Goal: Task Accomplishment & Management: Use online tool/utility

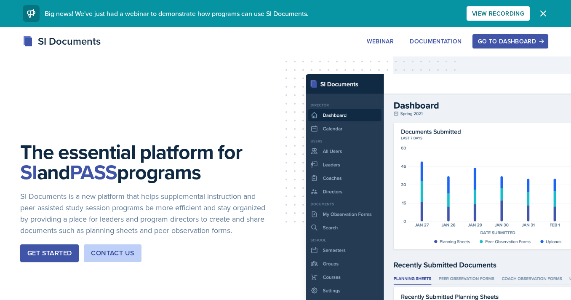
click at [521, 36] on button "Go to Dashboard" at bounding box center [511, 41] width 76 height 14
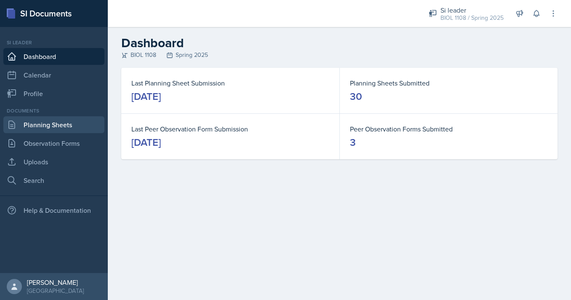
click at [51, 122] on link "Planning Sheets" at bounding box center [53, 124] width 101 height 17
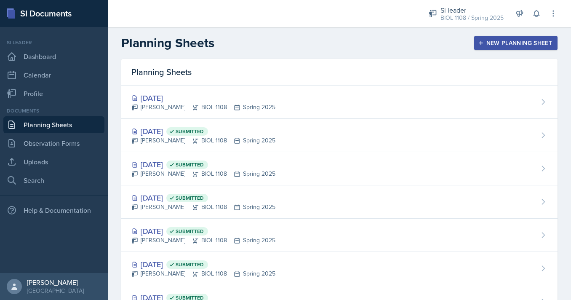
click at [519, 43] on div "New Planning Sheet" at bounding box center [516, 43] width 72 height 7
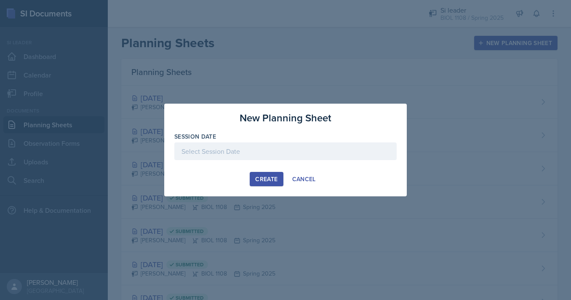
click at [260, 158] on div at bounding box center [285, 151] width 222 height 18
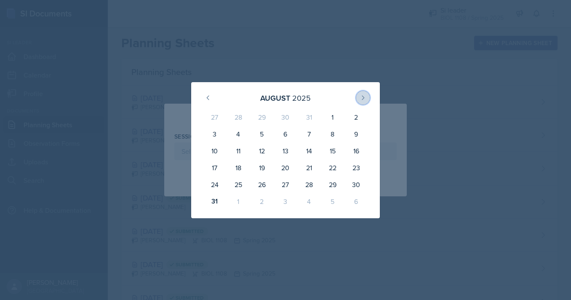
click at [363, 97] on icon at bounding box center [363, 98] width 2 height 4
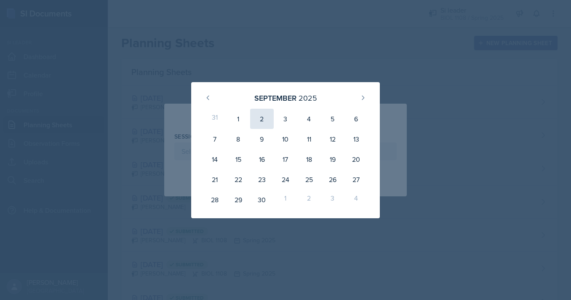
click at [259, 115] on div "2" at bounding box center [262, 119] width 24 height 20
type input "[DATE]"
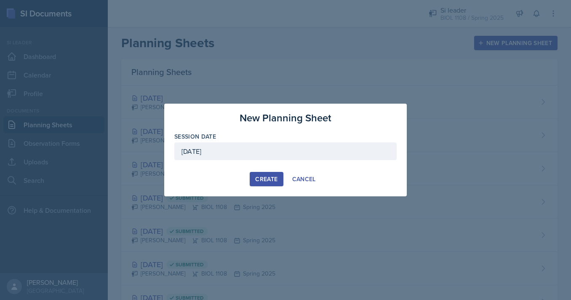
click at [265, 177] on div "Create" at bounding box center [266, 179] width 22 height 7
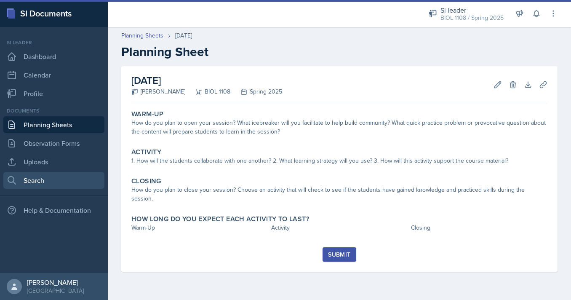
click at [35, 174] on link "Search" at bounding box center [53, 180] width 101 height 17
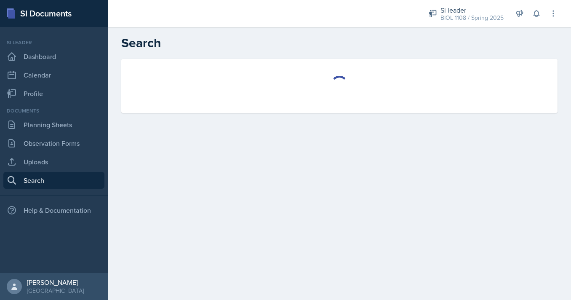
select select "all"
select select "1"
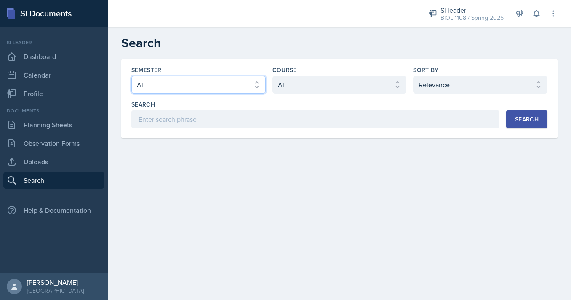
select select "e2039551-f485-4c1b-a525-5b9893bb04c4"
click option "Spring 2025" at bounding box center [0, 0] width 0 height 0
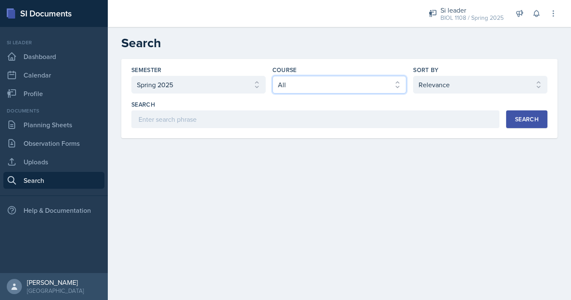
click at [272, 76] on select "Select course All ACCT 2101 ACCT 2102 ACCT 4050 ANTH 1102 ANTH 3301 ARCH 1000 A…" at bounding box center [339, 85] width 134 height 18
select select "5fcd17bf-4c83-4ef3-b338-22f7dd783e60"
click option "BIOL 1108" at bounding box center [0, 0] width 0 height 0
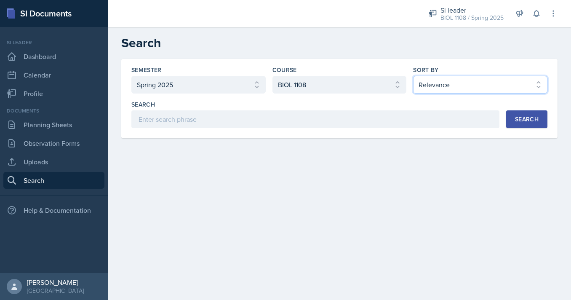
click option "Document Date (Desc)" at bounding box center [0, 0] width 0 height 0
click at [523, 116] on div "Search" at bounding box center [527, 119] width 24 height 7
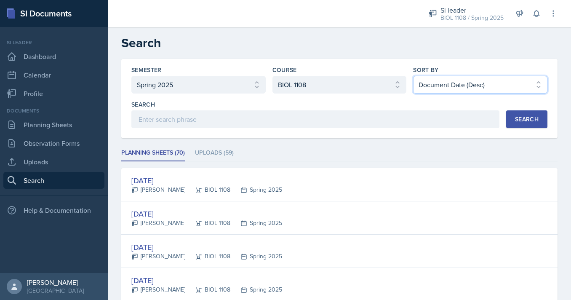
select select "2"
click option "Document Date (Asc)" at bounding box center [0, 0] width 0 height 0
click at [513, 121] on button "Search" at bounding box center [526, 119] width 41 height 18
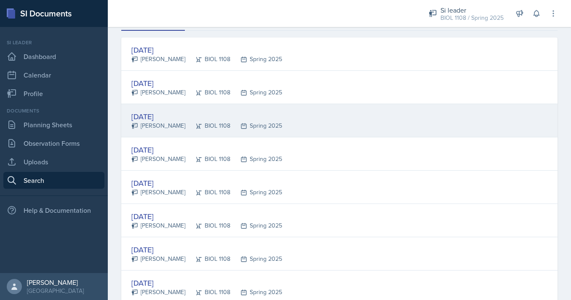
scroll to position [131, 0]
click at [192, 185] on div "[DATE]" at bounding box center [206, 181] width 151 height 11
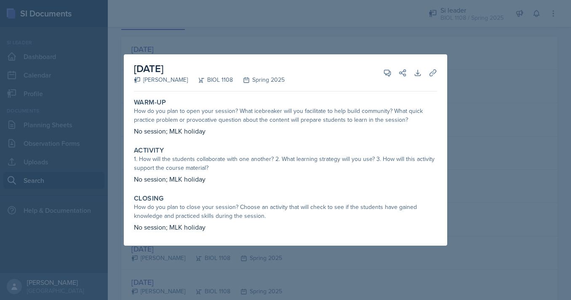
click at [487, 150] on div at bounding box center [285, 150] width 571 height 300
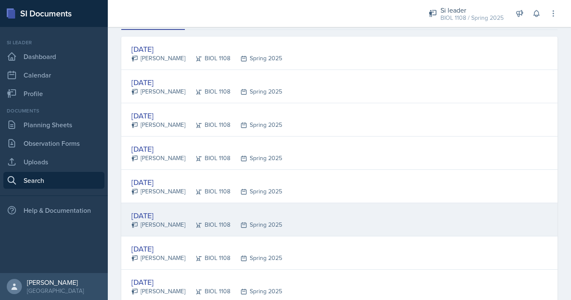
click at [221, 210] on div "[DATE]" at bounding box center [206, 215] width 151 height 11
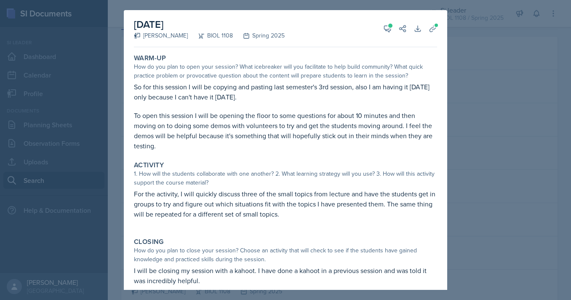
scroll to position [28, 0]
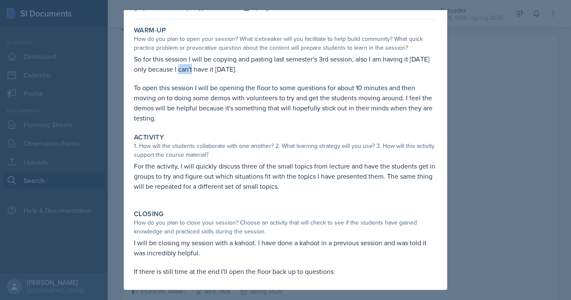
drag, startPoint x: 198, startPoint y: 68, endPoint x: 220, endPoint y: 68, distance: 22.3
click at [213, 68] on p "So for this session I will be copying and pasting last semester's 3rd session, …" at bounding box center [285, 64] width 303 height 20
drag, startPoint x: 136, startPoint y: 88, endPoint x: 259, endPoint y: 85, distance: 123.4
click at [260, 85] on p "To open this session I will be opening the floor to some questions for about 10…" at bounding box center [285, 103] width 303 height 40
drag, startPoint x: 271, startPoint y: 88, endPoint x: 378, endPoint y: 86, distance: 107.0
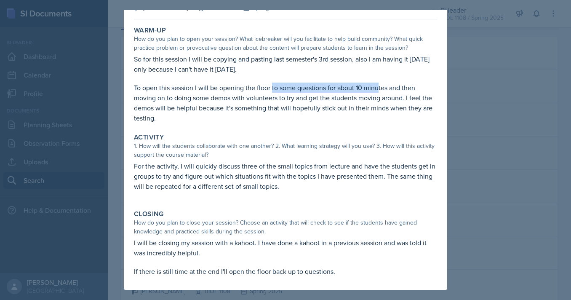
click at [378, 86] on p "To open this session I will be opening the floor to some questions for about 10…" at bounding box center [285, 103] width 303 height 40
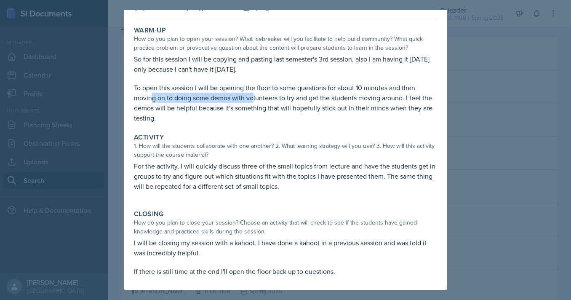
drag, startPoint x: 152, startPoint y: 99, endPoint x: 257, endPoint y: 99, distance: 105.3
click at [257, 99] on p "To open this session I will be opening the floor to some questions for about 10…" at bounding box center [285, 103] width 303 height 40
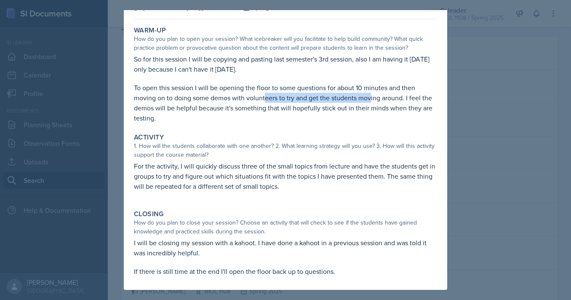
drag, startPoint x: 265, startPoint y: 101, endPoint x: 375, endPoint y: 101, distance: 109.9
click at [375, 101] on p "To open this session I will be opening the floor to some questions for about 10…" at bounding box center [285, 103] width 303 height 40
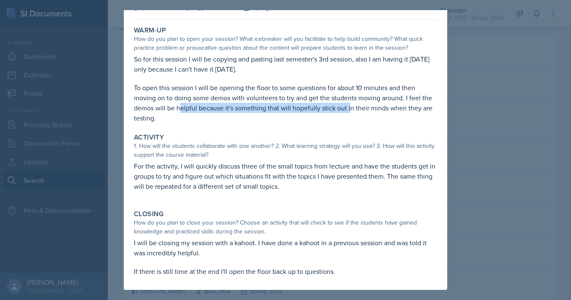
drag, startPoint x: 180, startPoint y: 106, endPoint x: 350, endPoint y: 106, distance: 169.7
click at [350, 106] on p "To open this session I will be opening the floor to some questions for about 10…" at bounding box center [285, 103] width 303 height 40
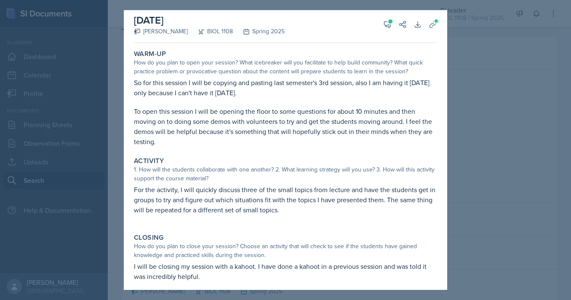
scroll to position [0, 0]
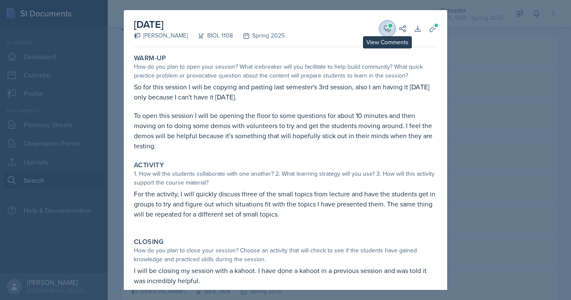
click at [388, 25] on icon at bounding box center [387, 28] width 8 height 8
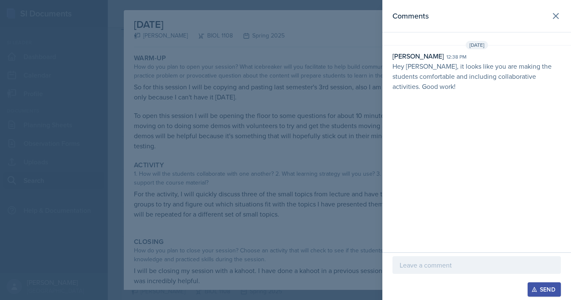
click at [341, 59] on div at bounding box center [285, 150] width 571 height 300
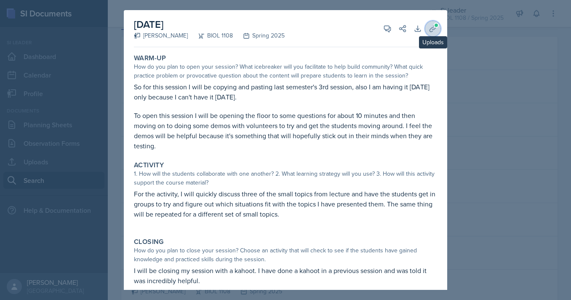
click at [433, 32] on icon at bounding box center [433, 28] width 8 height 8
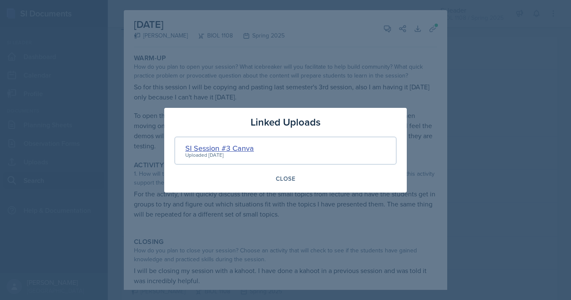
click at [245, 148] on div "SI Session #3 Canva" at bounding box center [219, 147] width 69 height 11
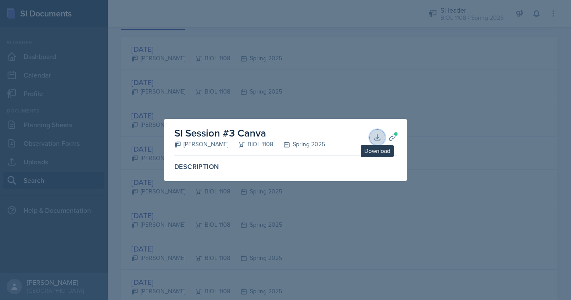
click at [377, 132] on button "Download" at bounding box center [377, 137] width 15 height 15
click at [390, 139] on icon at bounding box center [392, 137] width 6 height 6
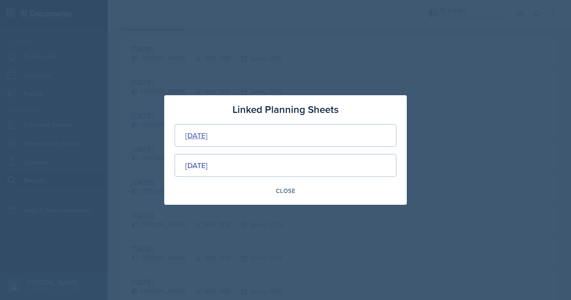
click at [201, 136] on div "[DATE]" at bounding box center [196, 135] width 22 height 11
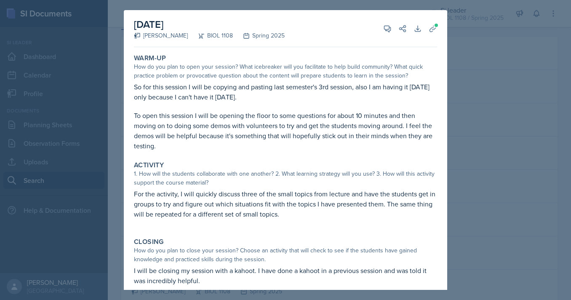
scroll to position [28, 0]
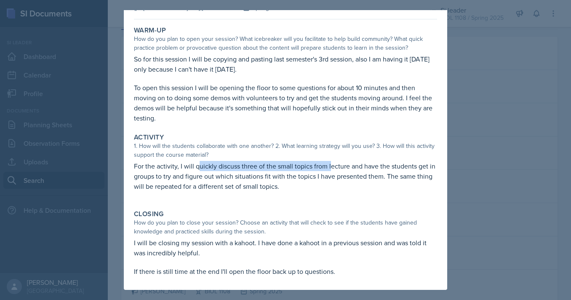
drag, startPoint x: 199, startPoint y: 166, endPoint x: 330, endPoint y: 165, distance: 131.4
click at [330, 165] on p "For the activity, I will quickly discuss three of the small topics from lecture…" at bounding box center [285, 176] width 303 height 30
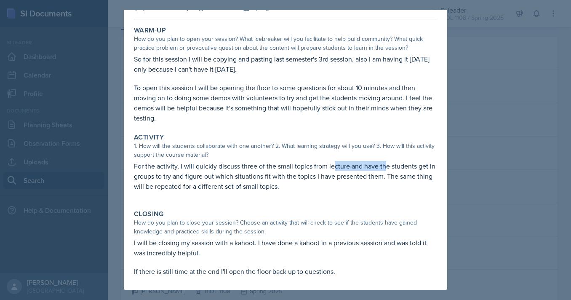
drag, startPoint x: 334, startPoint y: 168, endPoint x: 393, endPoint y: 167, distance: 58.5
click at [393, 167] on p "For the activity, I will quickly discuss three of the small topics from lecture…" at bounding box center [285, 176] width 303 height 30
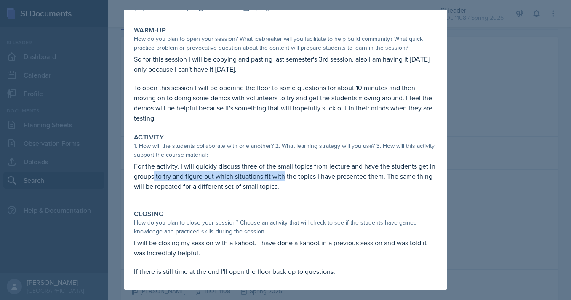
drag, startPoint x: 153, startPoint y: 175, endPoint x: 285, endPoint y: 172, distance: 131.4
click at [285, 172] on p "For the activity, I will quickly discuss three of the small topics from lecture…" at bounding box center [285, 176] width 303 height 30
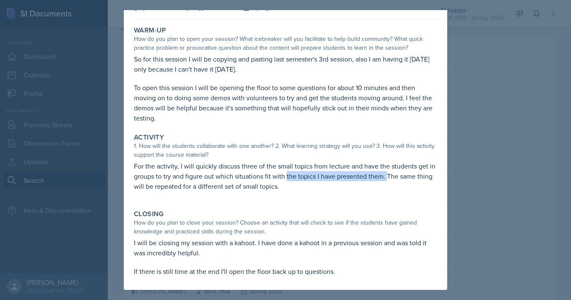
drag, startPoint x: 287, startPoint y: 177, endPoint x: 387, endPoint y: 172, distance: 100.8
click at [387, 172] on p "For the activity, I will quickly discuss three of the small topics from lecture…" at bounding box center [285, 176] width 303 height 30
drag, startPoint x: 148, startPoint y: 185, endPoint x: 275, endPoint y: 185, distance: 126.8
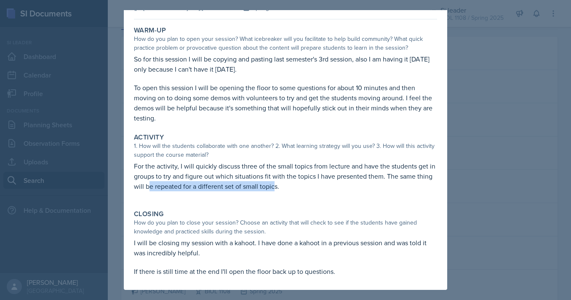
click at [275, 185] on p "For the activity, I will quickly discuss three of the small topics from lecture…" at bounding box center [285, 176] width 303 height 30
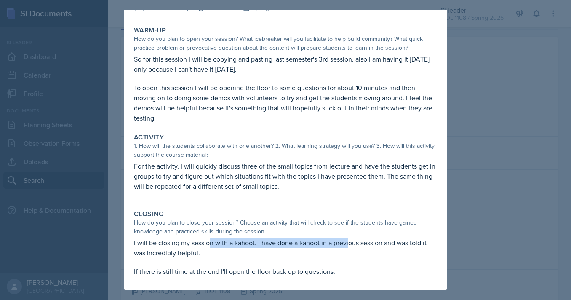
drag, startPoint x: 208, startPoint y: 243, endPoint x: 369, endPoint y: 243, distance: 160.5
click at [369, 243] on p "I will be closing my session with a kahoot. I have done a kahoot in a previous …" at bounding box center [285, 248] width 303 height 20
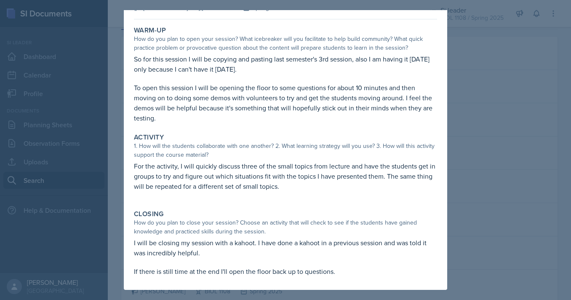
click at [513, 141] on div at bounding box center [285, 150] width 571 height 300
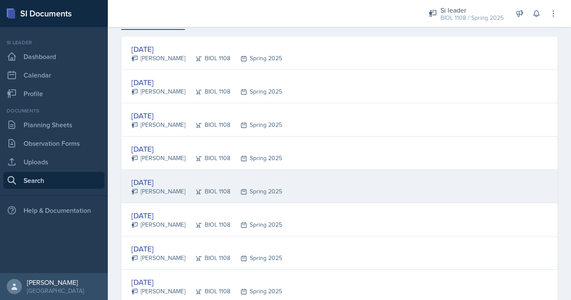
click at [184, 186] on div "[DATE]" at bounding box center [206, 181] width 151 height 11
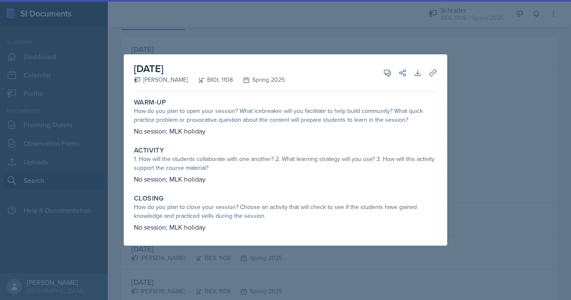
click at [92, 174] on div at bounding box center [285, 150] width 571 height 300
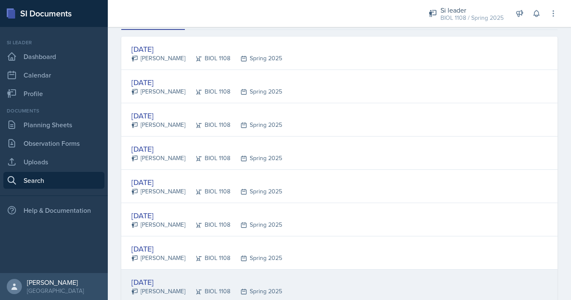
click at [163, 283] on div "[DATE]" at bounding box center [206, 281] width 151 height 11
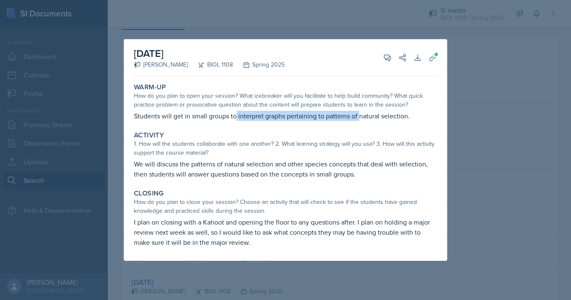
drag, startPoint x: 237, startPoint y: 117, endPoint x: 368, endPoint y: 116, distance: 131.0
click at [368, 116] on p "Students will get in small groups to interpret graphs pertaining to patterns of…" at bounding box center [285, 116] width 303 height 10
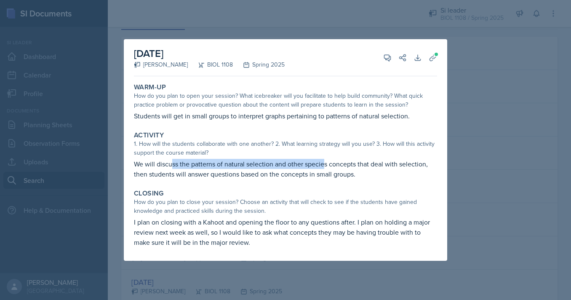
drag, startPoint x: 173, startPoint y: 166, endPoint x: 361, endPoint y: 165, distance: 187.4
click at [361, 165] on p "We will discuss the patterns of natural selection and other species concepts th…" at bounding box center [285, 169] width 303 height 20
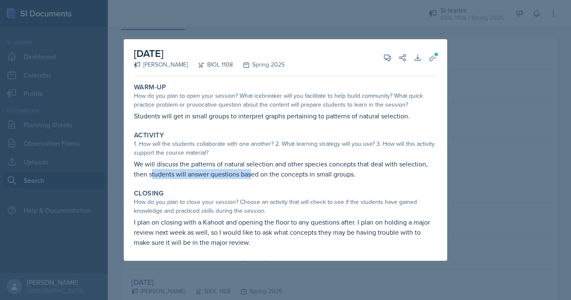
drag, startPoint x: 153, startPoint y: 172, endPoint x: 273, endPoint y: 172, distance: 120.0
click at [273, 172] on p "We will discuss the patterns of natural selection and other species concepts th…" at bounding box center [285, 169] width 303 height 20
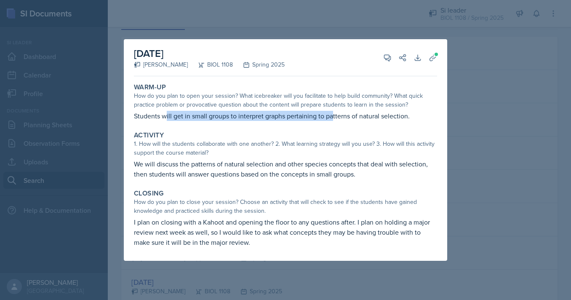
drag, startPoint x: 166, startPoint y: 115, endPoint x: 338, endPoint y: 115, distance: 171.8
click at [338, 115] on p "Students will get in small groups to interpret graphs pertaining to patterns of…" at bounding box center [285, 116] width 303 height 10
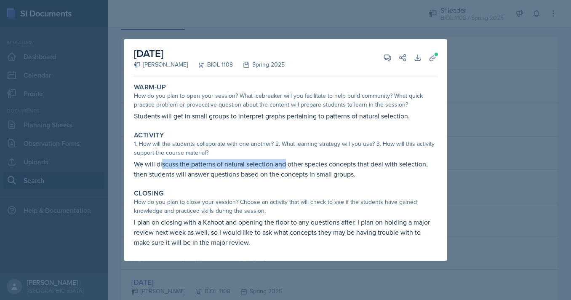
drag, startPoint x: 163, startPoint y: 164, endPoint x: 286, endPoint y: 164, distance: 123.4
click at [286, 164] on p "We will discuss the patterns of natural selection and other species concepts th…" at bounding box center [285, 169] width 303 height 20
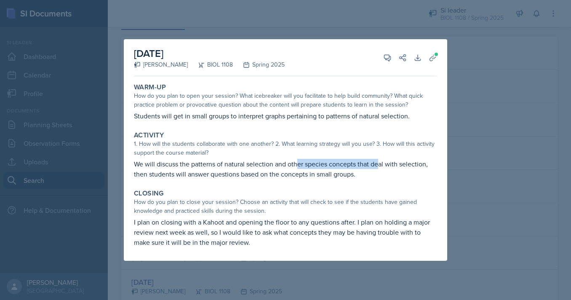
drag, startPoint x: 296, startPoint y: 163, endPoint x: 385, endPoint y: 163, distance: 88.4
click at [384, 163] on p "We will discuss the patterns of natural selection and other species concepts th…" at bounding box center [285, 169] width 303 height 20
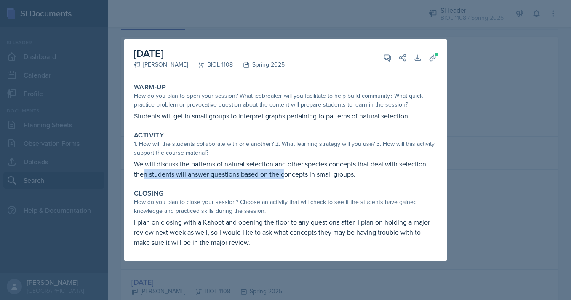
drag, startPoint x: 144, startPoint y: 176, endPoint x: 304, endPoint y: 176, distance: 160.0
click at [302, 176] on p "We will discuss the patterns of natural selection and other species concepts th…" at bounding box center [285, 169] width 303 height 20
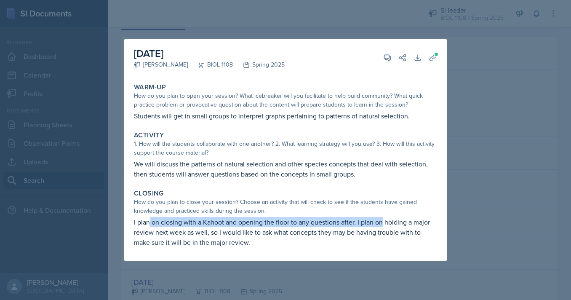
drag, startPoint x: 148, startPoint y: 222, endPoint x: 387, endPoint y: 221, distance: 239.2
click at [387, 222] on p "I plan on closing with a Kahoot and opening the floor to any questions after. I…" at bounding box center [285, 232] width 303 height 30
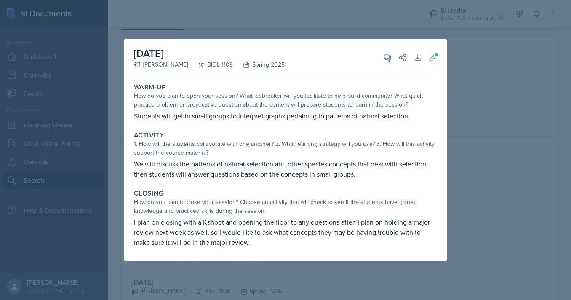
click at [474, 202] on div at bounding box center [285, 150] width 571 height 300
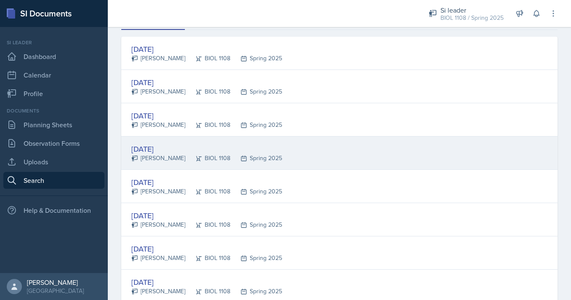
click at [230, 160] on div "Spring 2025" at bounding box center [256, 158] width 52 height 9
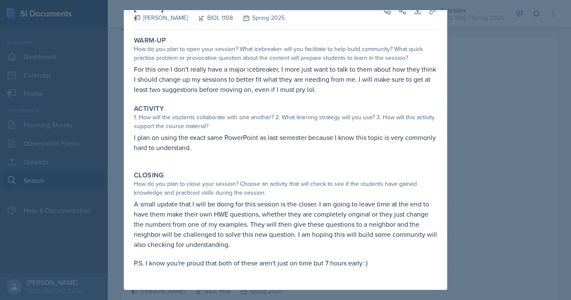
click at [110, 146] on div at bounding box center [285, 150] width 571 height 300
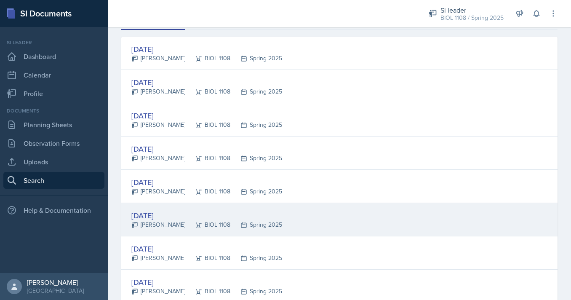
click at [158, 214] on div "[DATE]" at bounding box center [206, 215] width 151 height 11
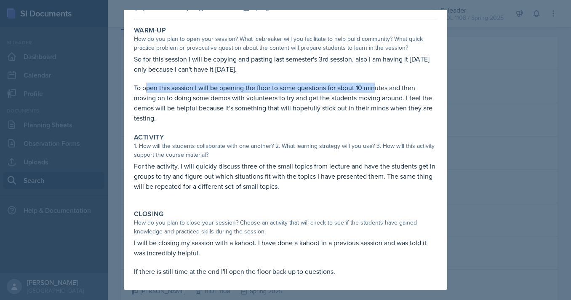
drag, startPoint x: 150, startPoint y: 114, endPoint x: 375, endPoint y: 119, distance: 225.0
click at [375, 119] on p "To open this session I will be opening the floor to some questions for about 10…" at bounding box center [285, 103] width 303 height 40
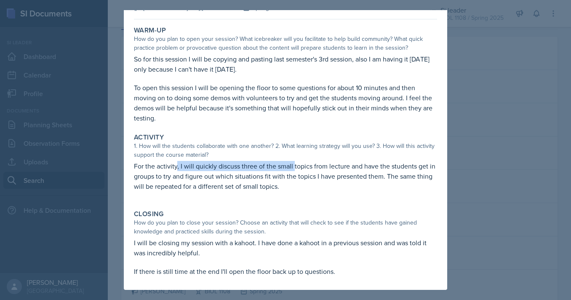
drag, startPoint x: 177, startPoint y: 195, endPoint x: 294, endPoint y: 195, distance: 116.2
click at [294, 191] on p "For the activity, I will quickly discuss three of the small topics from lecture…" at bounding box center [285, 176] width 303 height 30
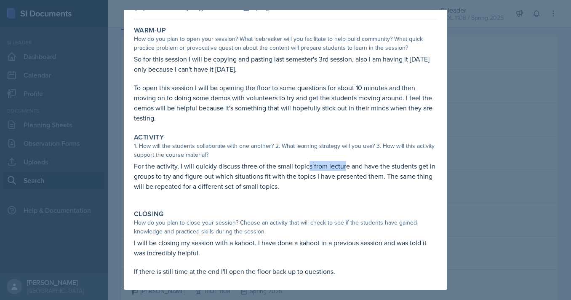
drag, startPoint x: 308, startPoint y: 195, endPoint x: 404, endPoint y: 195, distance: 96.0
click at [403, 191] on p "For the activity, I will quickly discuss three of the small topics from lecture…" at bounding box center [285, 176] width 303 height 30
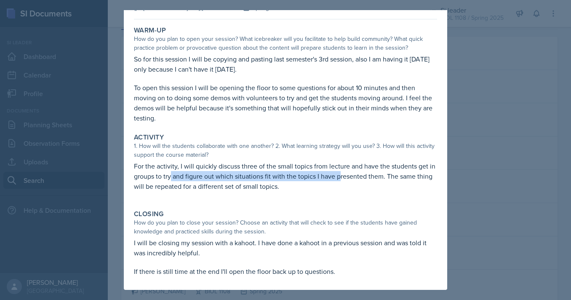
drag, startPoint x: 171, startPoint y: 206, endPoint x: 342, endPoint y: 206, distance: 171.0
click at [342, 191] on p "For the activity, I will quickly discuss three of the small topics from lecture…" at bounding box center [285, 176] width 303 height 30
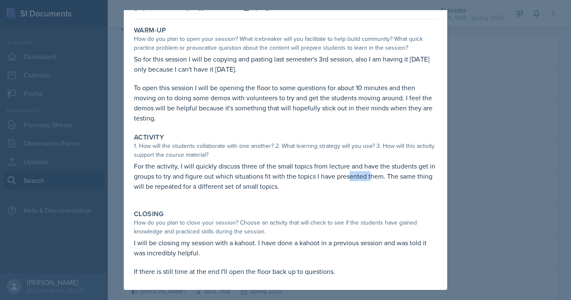
drag, startPoint x: 351, startPoint y: 206, endPoint x: 407, endPoint y: 206, distance: 56.0
click at [403, 191] on p "For the activity, I will quickly discuss three of the small topics from lecture…" at bounding box center [285, 176] width 303 height 30
drag, startPoint x: 166, startPoint y: 216, endPoint x: 262, endPoint y: 216, distance: 95.2
click at [262, 191] on p "For the activity, I will quickly discuss three of the small topics from lecture…" at bounding box center [285, 176] width 303 height 30
